Goal: Find specific page/section

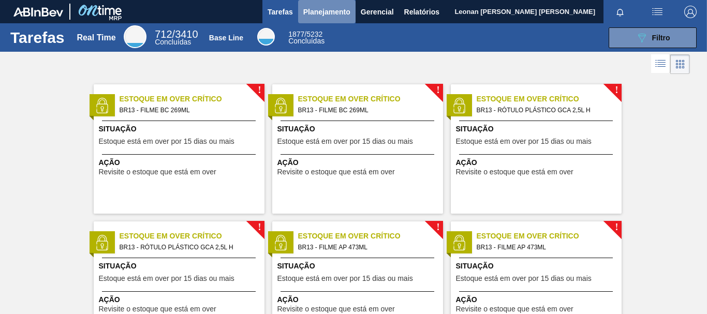
click at [333, 12] on span "Planejamento" at bounding box center [326, 12] width 47 height 12
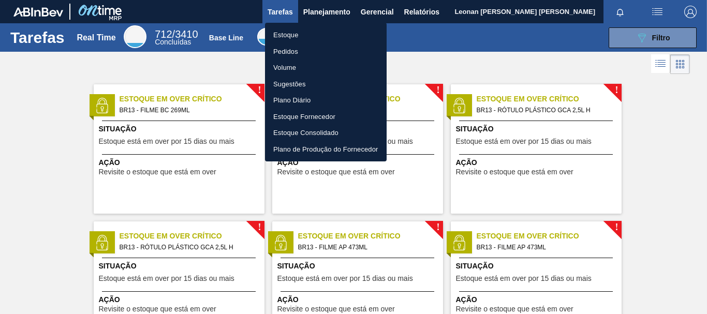
click at [297, 50] on li "Pedidos" at bounding box center [326, 51] width 122 height 17
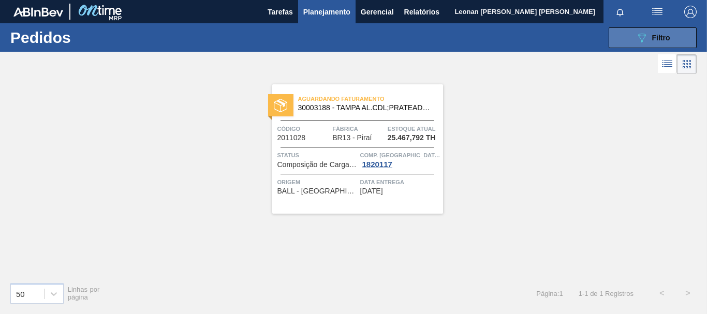
click at [625, 36] on button "089F7B8B-B2A5-4AFE-B5C0-19BA573D28AC Filtro" at bounding box center [653, 37] width 88 height 21
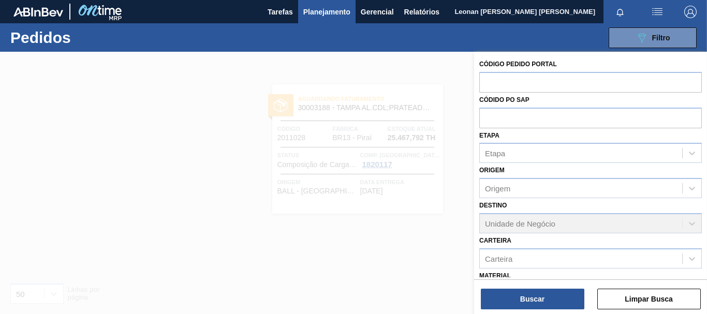
scroll to position [136, 0]
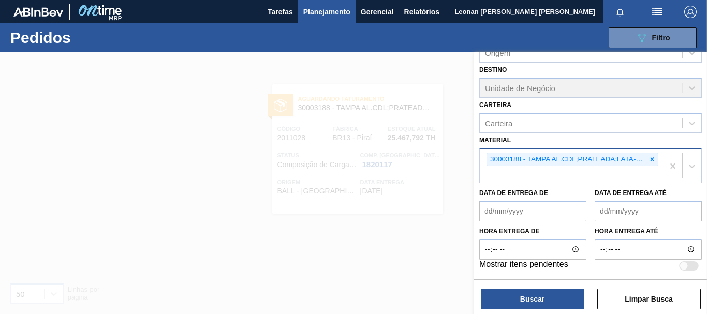
click at [656, 159] on div "30003188 - TAMPA AL.CDL;PRATEADA;LATA-AUTOMATICA;" at bounding box center [572, 160] width 172 height 14
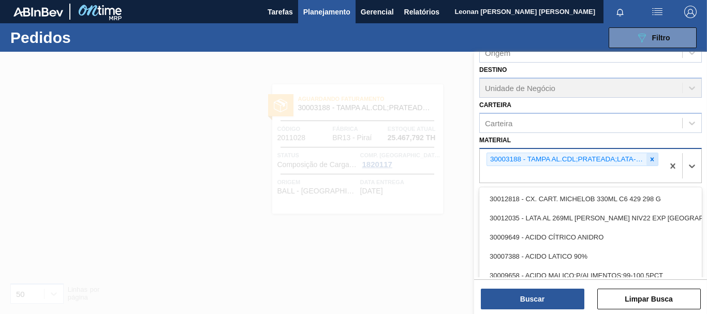
click at [654, 158] on icon at bounding box center [651, 159] width 7 height 7
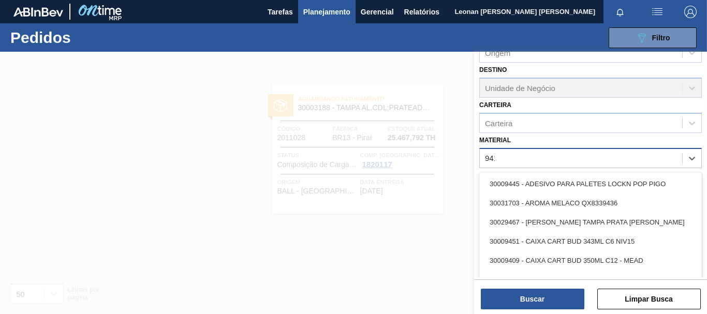
type input "9418"
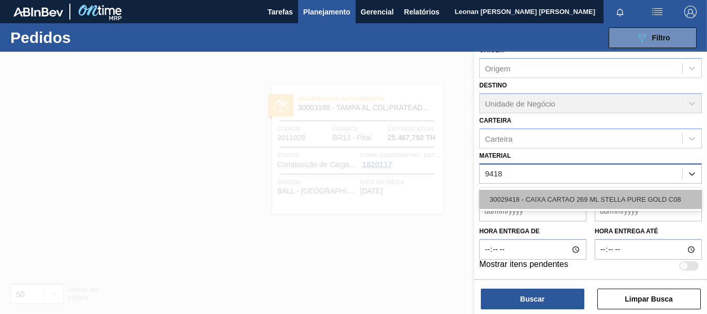
click at [623, 198] on div "30029418 - CAIXA CARTAO 269 ML STELLA PURE GOLD C08" at bounding box center [590, 199] width 223 height 19
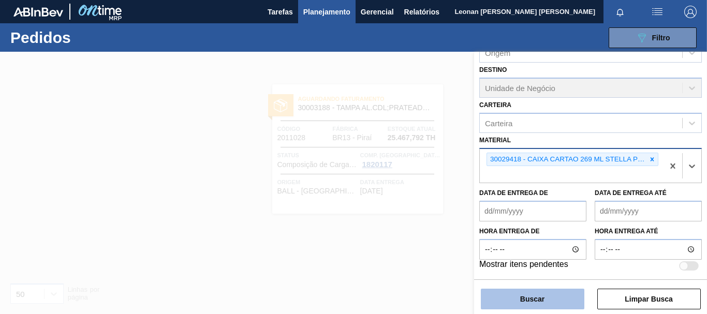
click at [559, 293] on button "Buscar" at bounding box center [533, 299] width 104 height 21
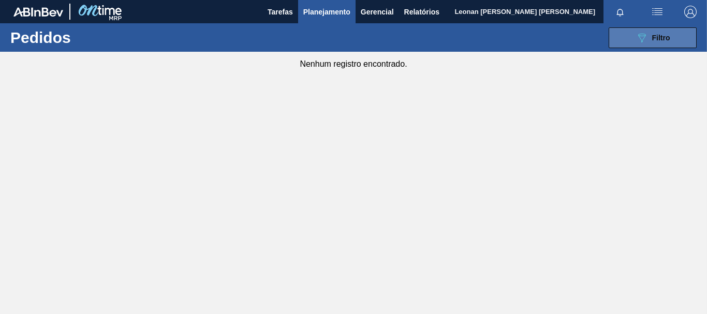
click at [628, 36] on button "089F7B8B-B2A5-4AFE-B5C0-19BA573D28AC Filtro" at bounding box center [653, 37] width 88 height 21
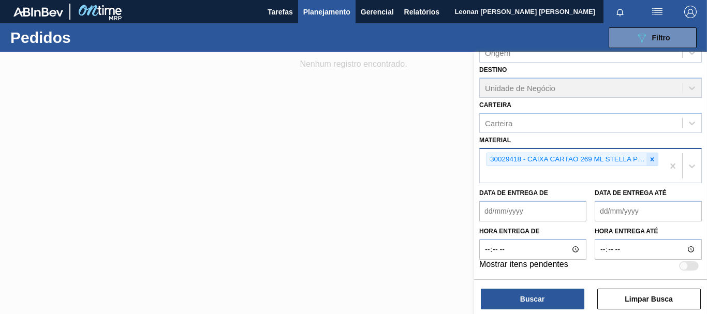
click at [652, 161] on icon at bounding box center [653, 159] width 4 height 4
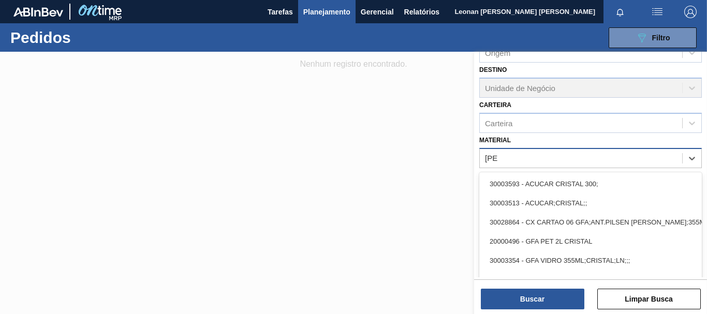
type input "[DEMOGRAPHIC_DATA]"
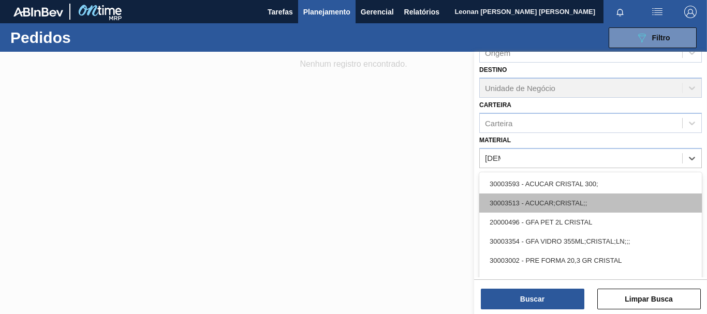
click at [585, 210] on div "30003513 - ACUCAR;CRISTAL;;" at bounding box center [590, 203] width 223 height 19
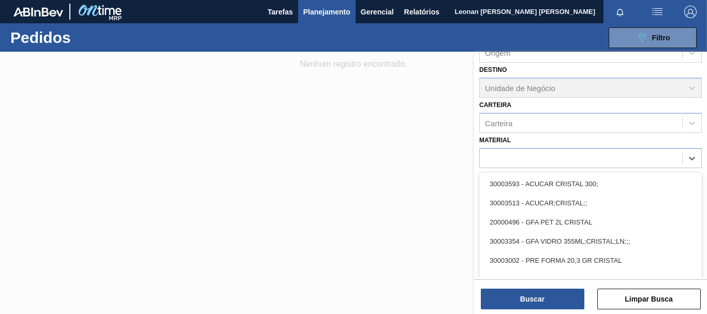
scroll to position [123, 0]
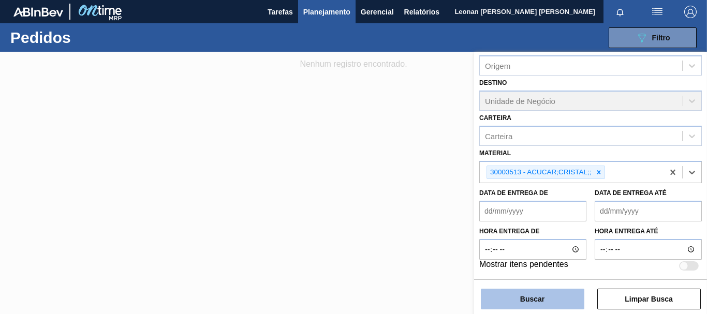
click at [553, 295] on button "Buscar" at bounding box center [533, 299] width 104 height 21
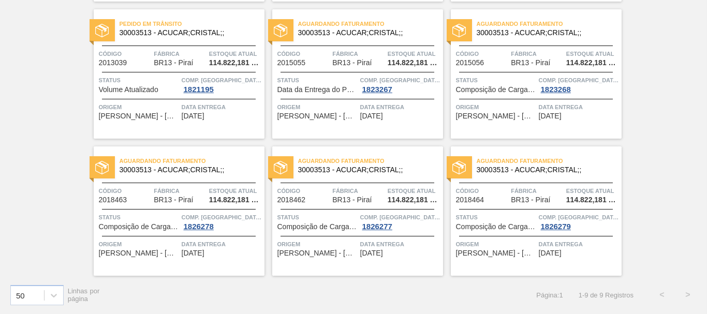
scroll to position [160, 0]
